Goal: Browse casually

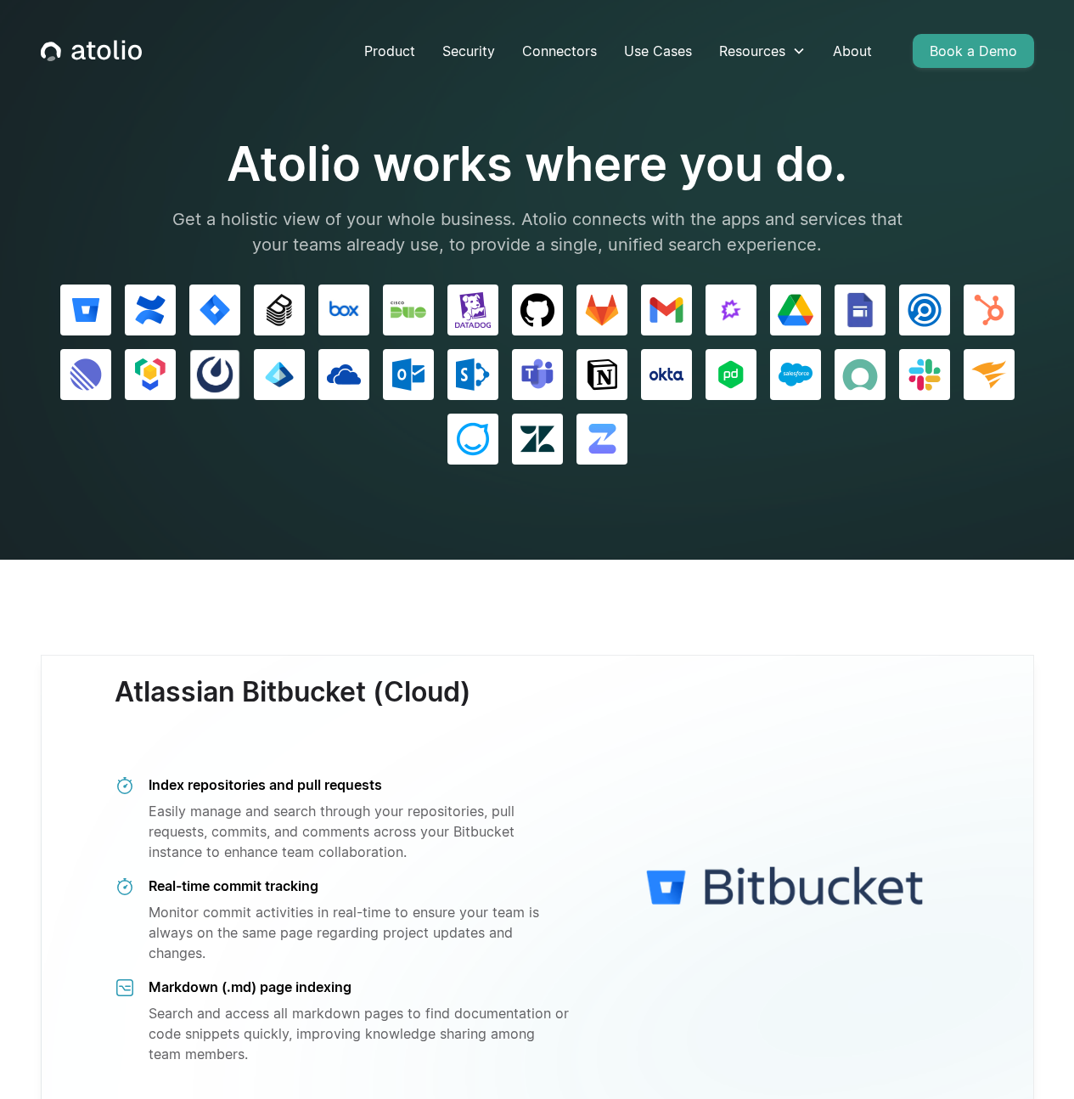
click at [198, 364] on img at bounding box center [214, 375] width 36 height 36
click at [731, 294] on img at bounding box center [730, 310] width 36 height 36
click at [916, 465] on section "Atolio works where you do. Get a holistic view of your whole business. Atolio c…" at bounding box center [537, 280] width 1074 height 560
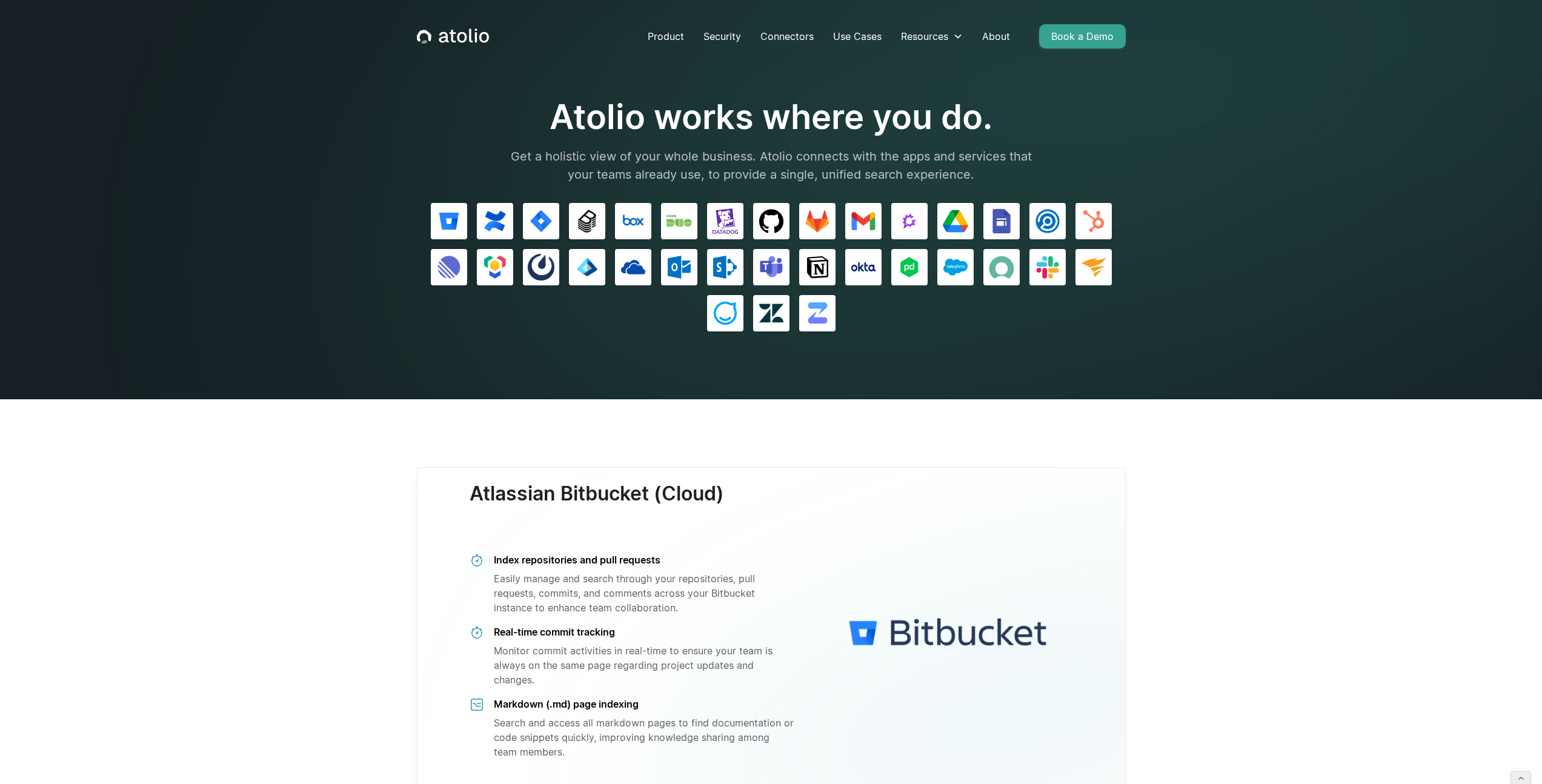
click at [432, 34] on icon "home" at bounding box center [452, 36] width 72 height 16
